Goal: Task Accomplishment & Management: Manage account settings

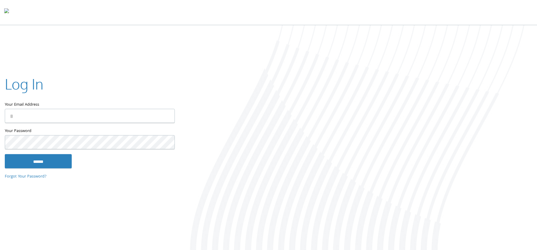
click at [0, 249] on com-1password-button at bounding box center [0, 251] width 0 height 0
type input "**********"
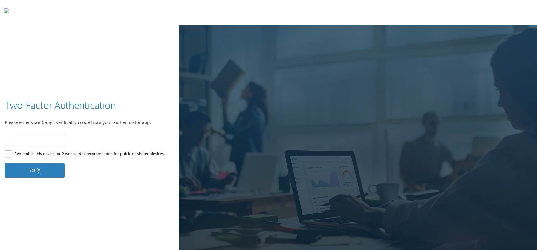
type input "******"
